Goal: Task Accomplishment & Management: Manage account settings

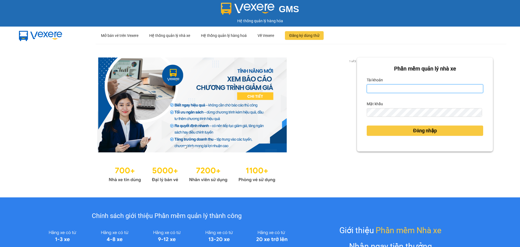
click at [401, 86] on input "Tài khoản" at bounding box center [425, 88] width 117 height 9
click at [387, 59] on div "Phần mềm quản lý nhà xe Tài khoản Mật khẩu Đăng nhập" at bounding box center [425, 104] width 136 height 94
click at [288, 173] on div at bounding box center [192, 173] width 330 height 21
